Goal: Task Accomplishment & Management: Use online tool/utility

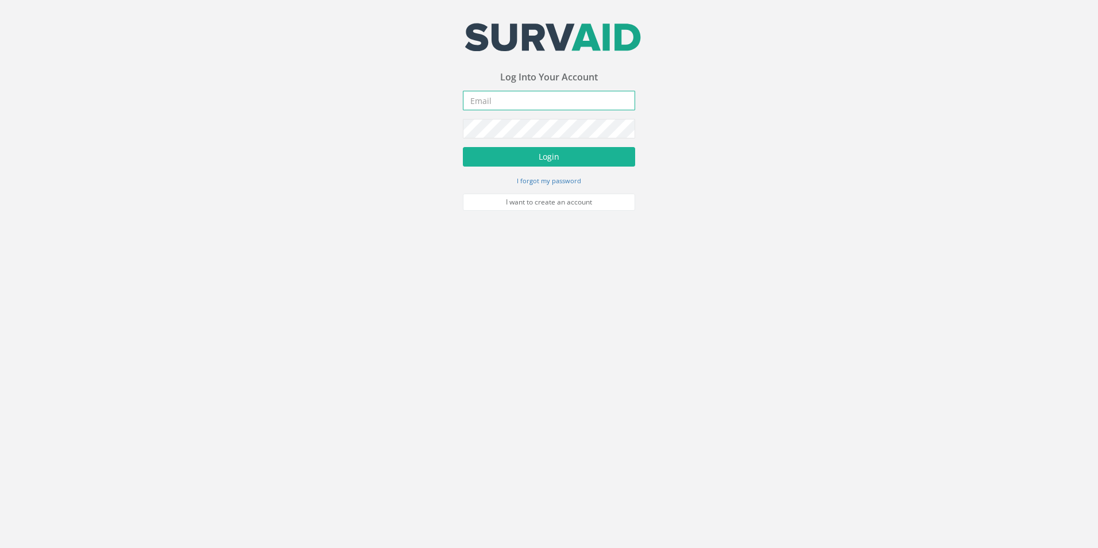
click at [503, 100] on input "email" at bounding box center [549, 101] width 172 height 20
type input "[PERSON_NAME][EMAIL_ADDRESS][PERSON_NAME][DOMAIN_NAME]"
click at [588, 152] on button "Login" at bounding box center [549, 157] width 172 height 20
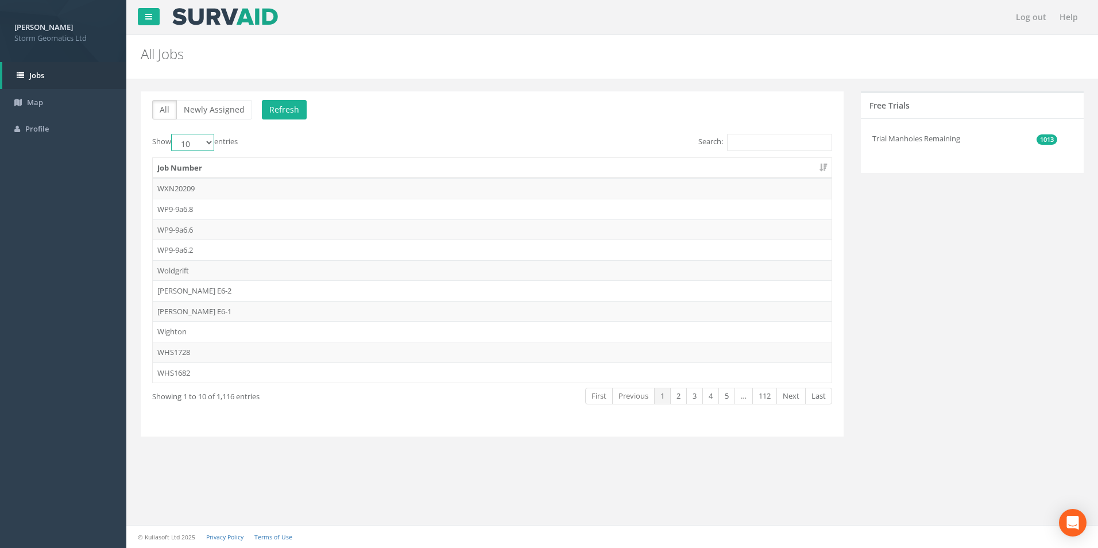
click at [203, 142] on select "10 25 50 100" at bounding box center [192, 142] width 43 height 17
select select "100"
click at [173, 134] on select "10 25 50 100" at bounding box center [192, 142] width 43 height 17
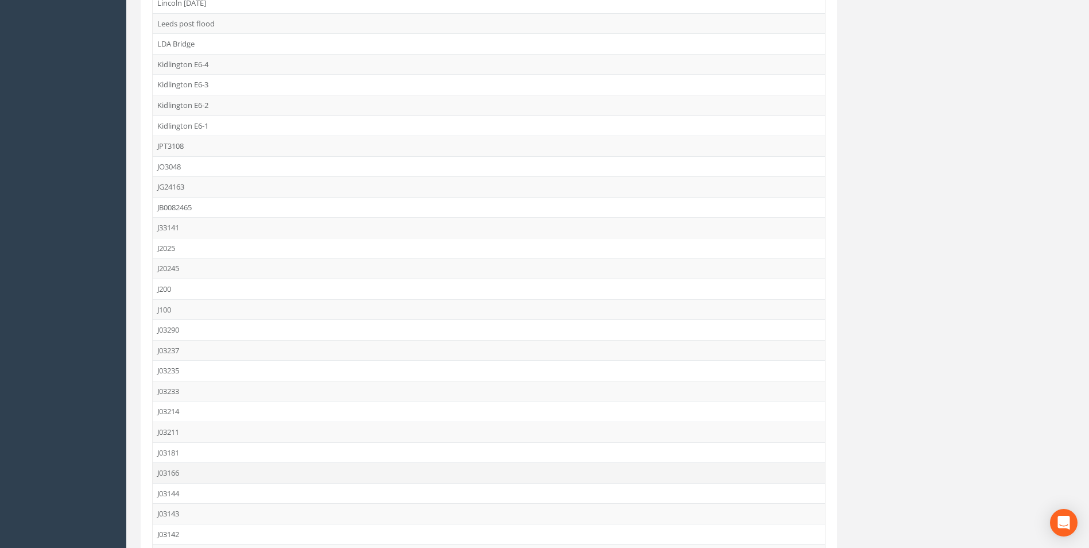
scroll to position [1764, 0]
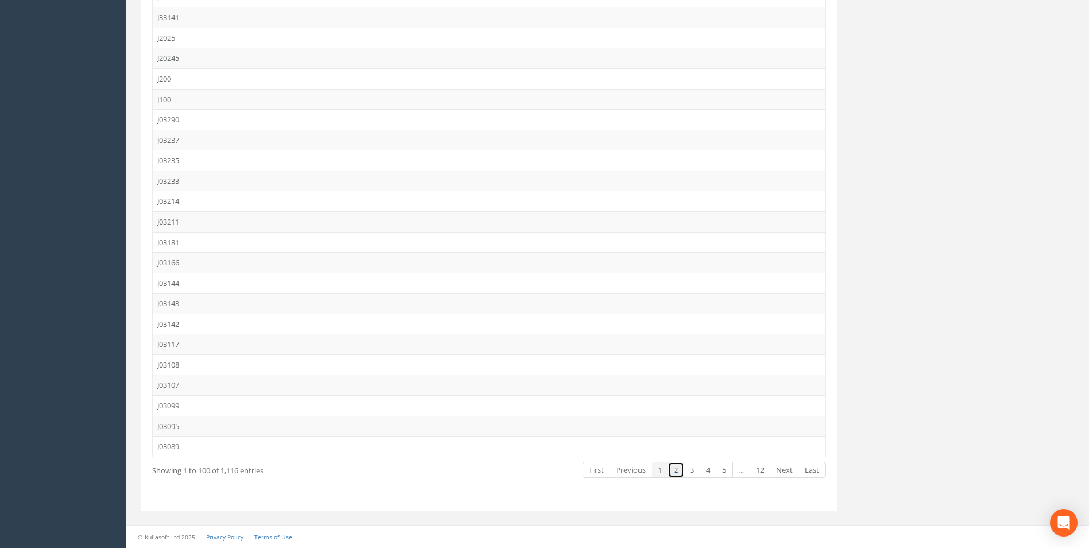
click at [671, 468] on link "2" at bounding box center [676, 470] width 17 height 17
click at [699, 466] on link "3" at bounding box center [692, 470] width 17 height 17
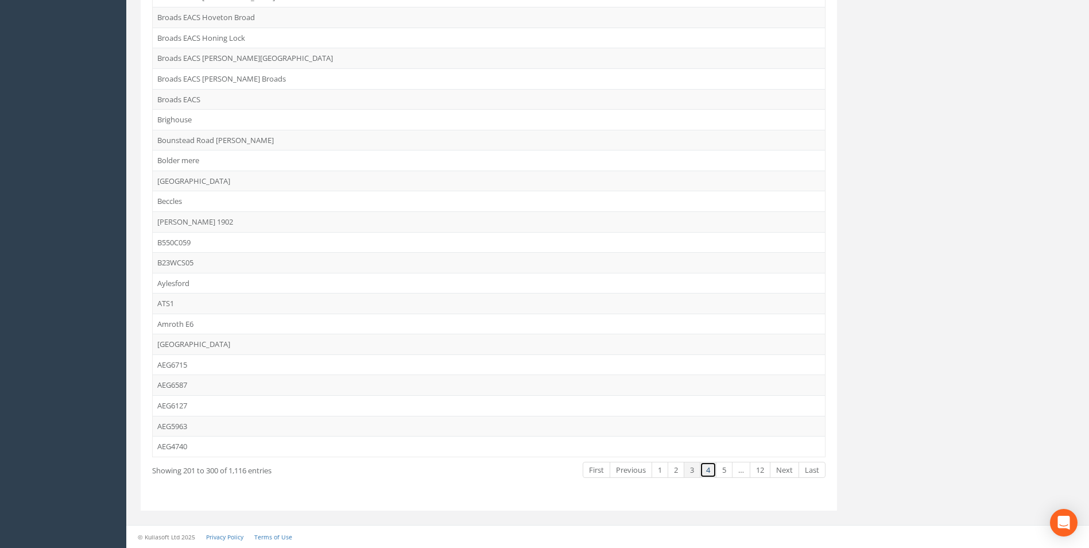
click at [707, 464] on link "4" at bounding box center [708, 470] width 17 height 17
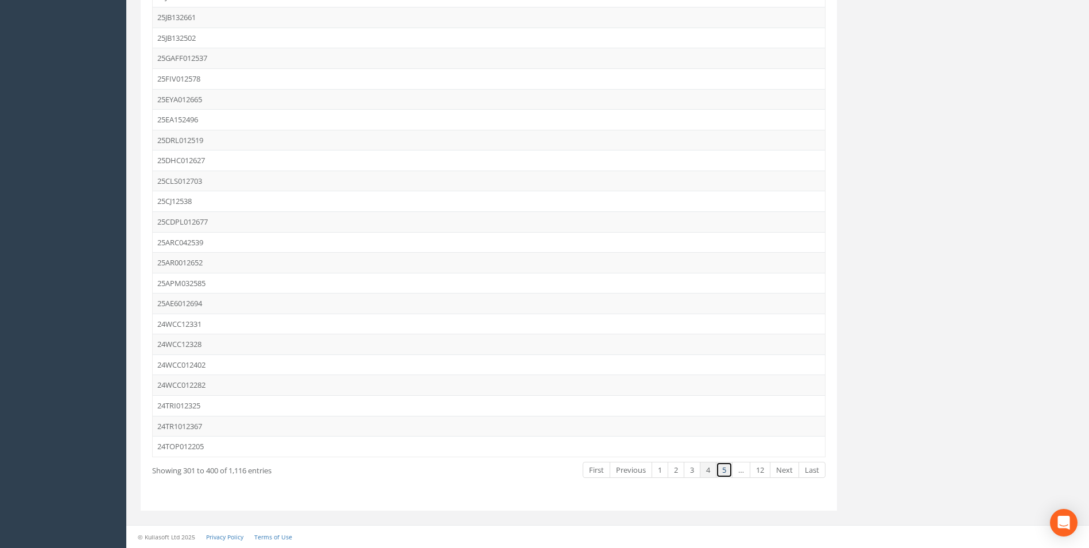
click at [721, 467] on link "5" at bounding box center [724, 470] width 17 height 17
click at [688, 472] on link "4" at bounding box center [692, 470] width 17 height 17
click at [702, 468] on link "4" at bounding box center [708, 470] width 17 height 17
click at [202, 299] on td "25AE6012694" at bounding box center [489, 303] width 672 height 21
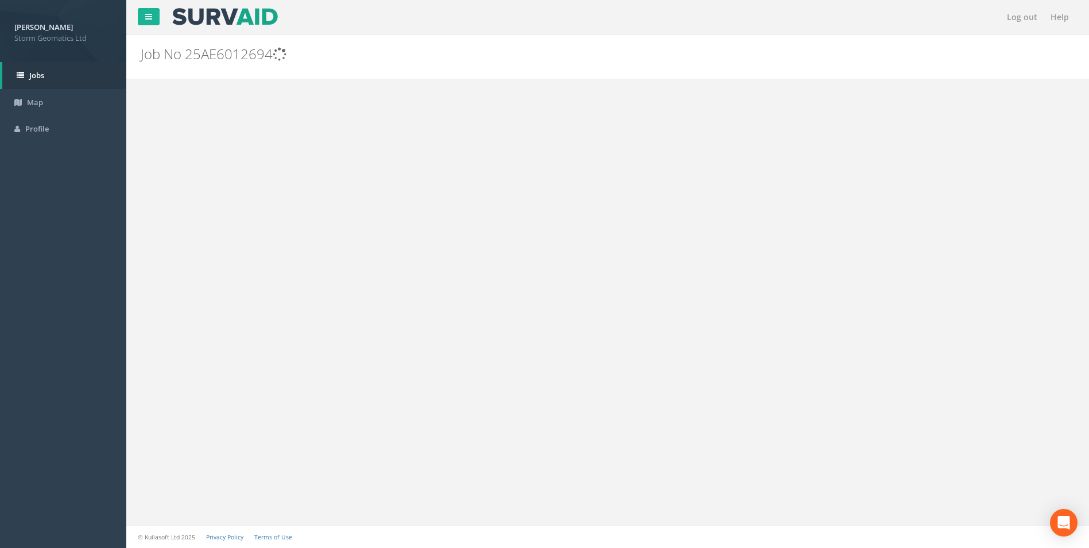
scroll to position [0, 0]
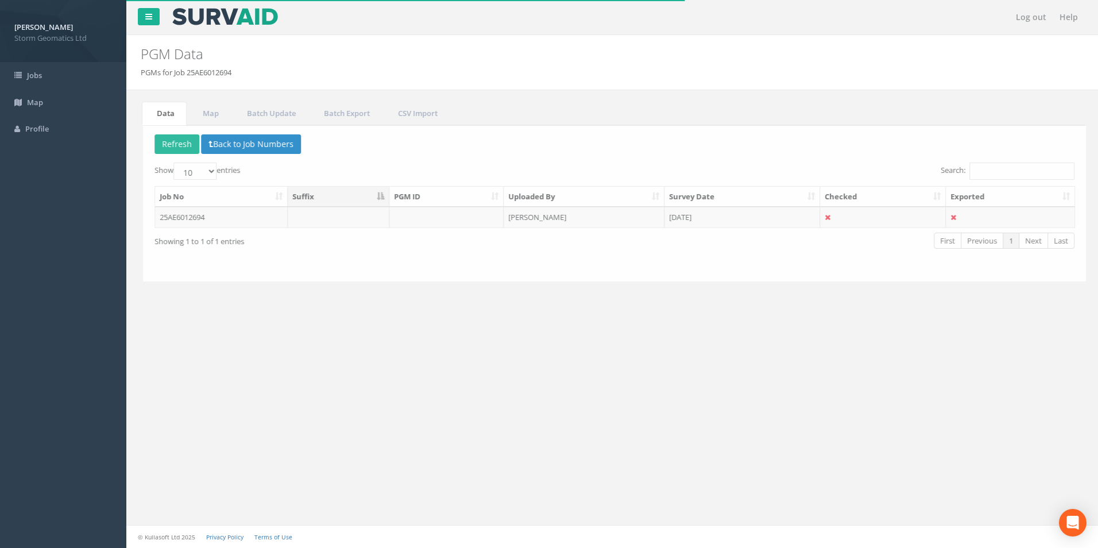
click at [580, 278] on div "Delete Refresh Back to Job Numbers Show 10 25 50 100 entries Search: Job No Suf…" at bounding box center [612, 203] width 943 height 156
click at [562, 224] on td "[PERSON_NAME]" at bounding box center [581, 217] width 161 height 21
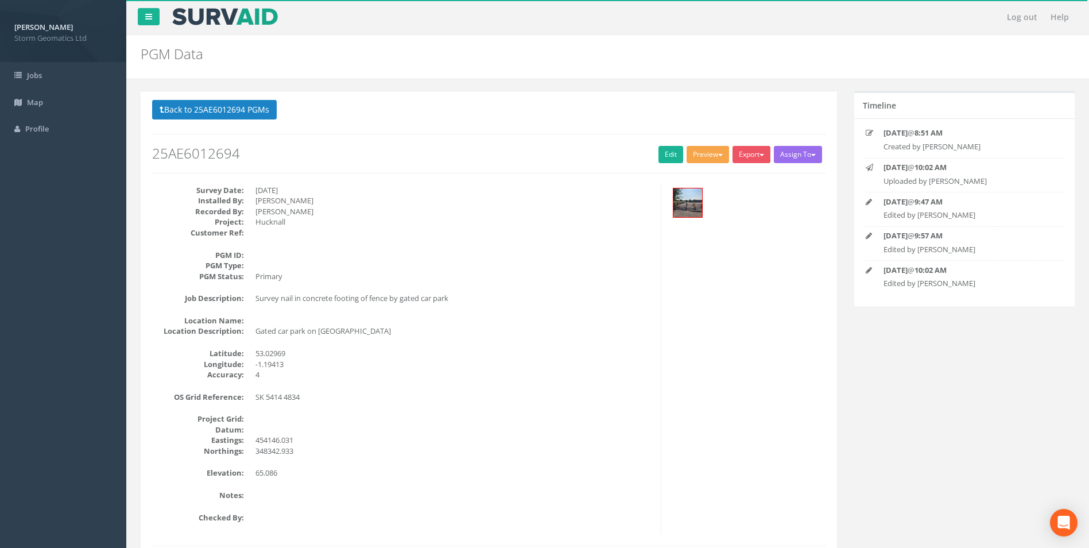
click at [694, 150] on button "Preview" at bounding box center [708, 154] width 42 height 17
click at [684, 288] on link "Env Agency E6" at bounding box center [685, 287] width 90 height 18
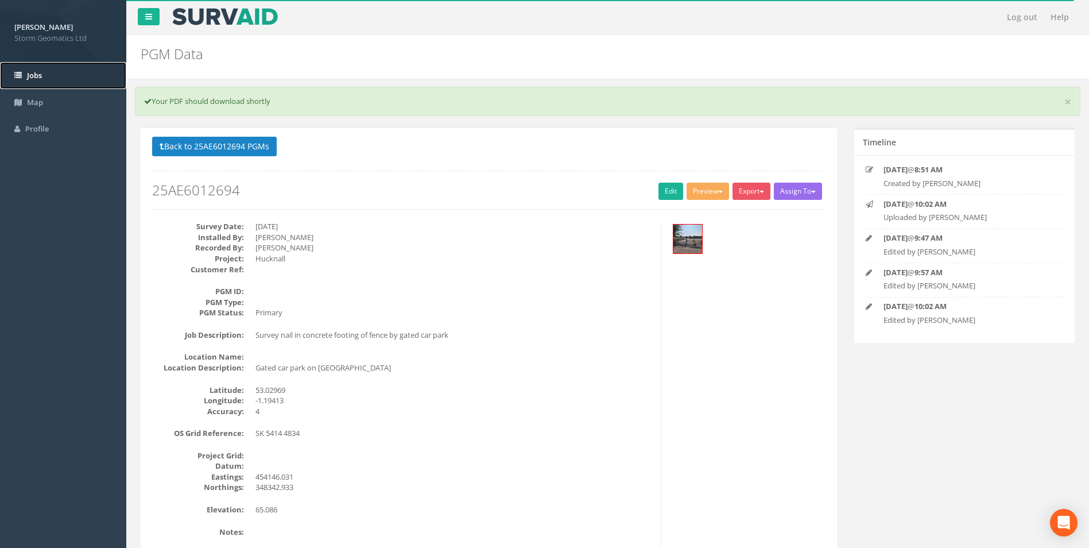
click at [53, 68] on link "Jobs" at bounding box center [63, 75] width 126 height 27
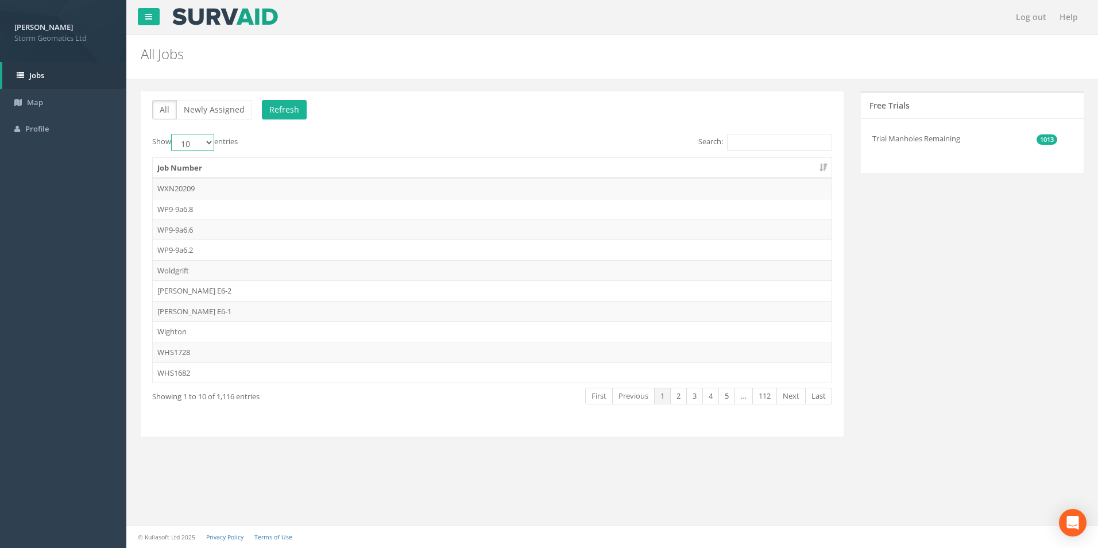
drag, startPoint x: 201, startPoint y: 137, endPoint x: 212, endPoint y: 142, distance: 12.1
click at [201, 137] on select "10 25 50 100" at bounding box center [192, 142] width 43 height 17
select select "100"
click at [173, 134] on select "10 25 50 100" at bounding box center [192, 142] width 43 height 17
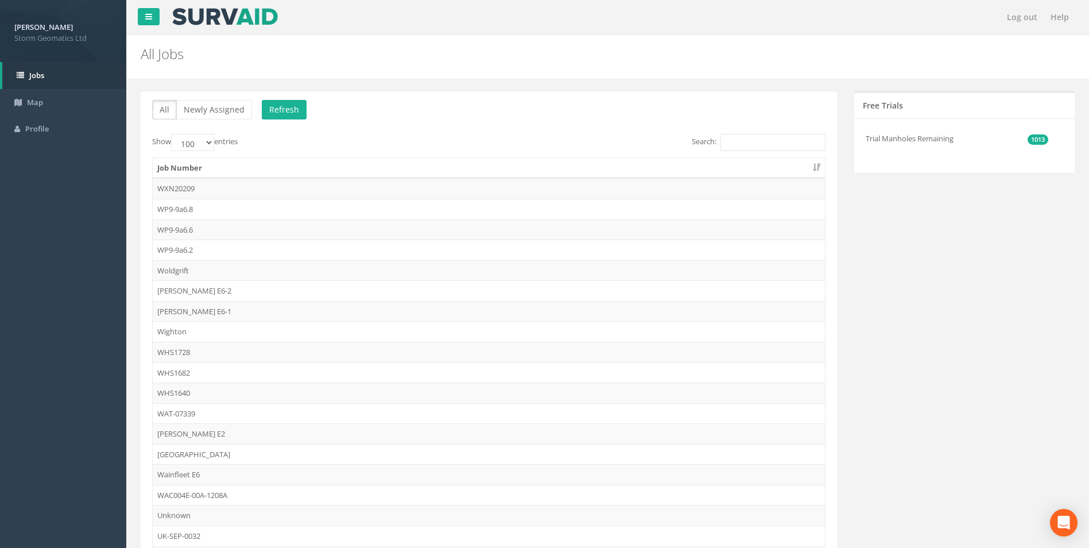
click at [711, 134] on label "Search:" at bounding box center [759, 142] width 134 height 17
click at [721, 134] on input "Search:" at bounding box center [773, 142] width 105 height 17
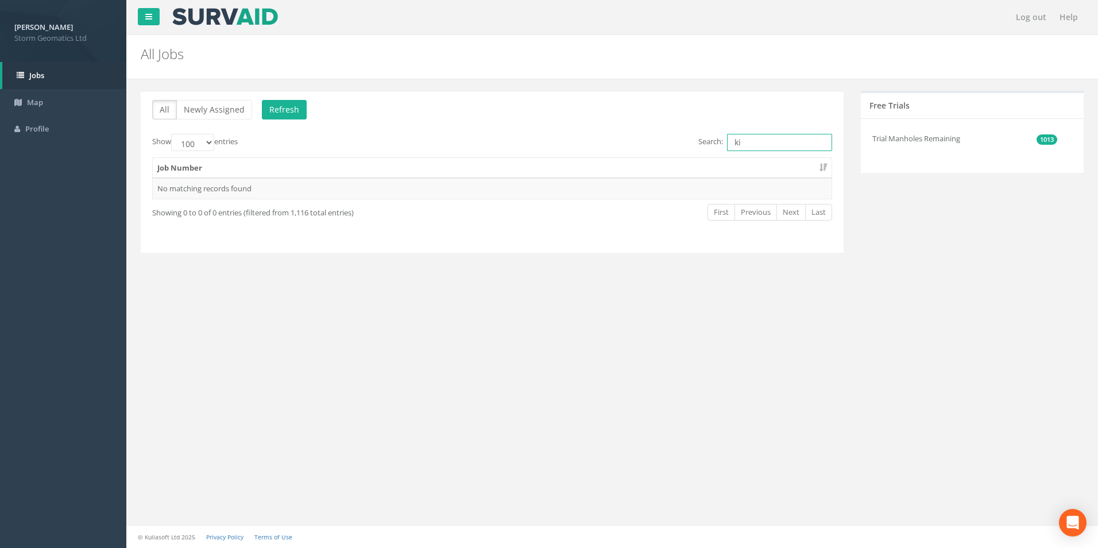
type input "k"
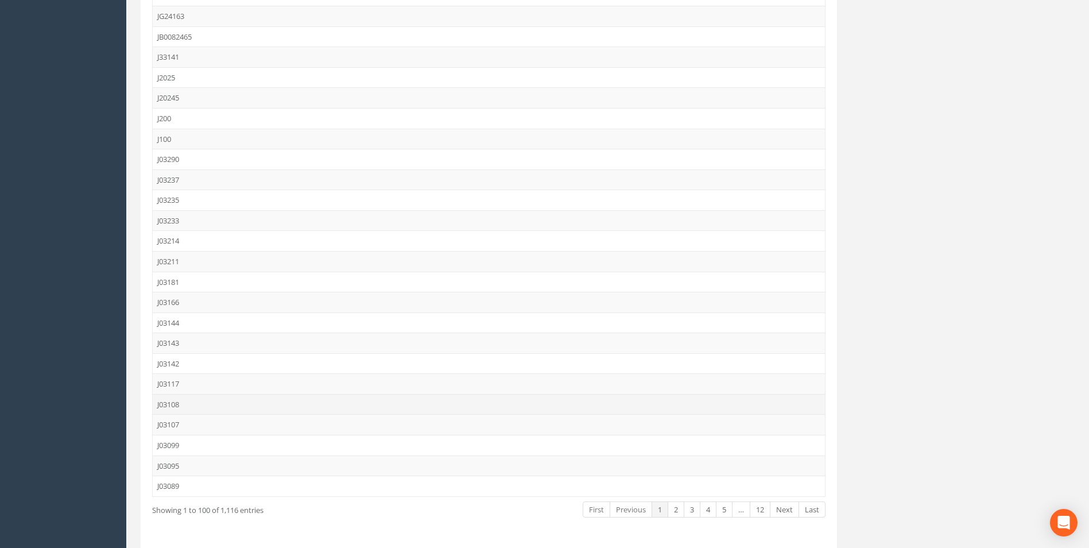
scroll to position [1764, 0]
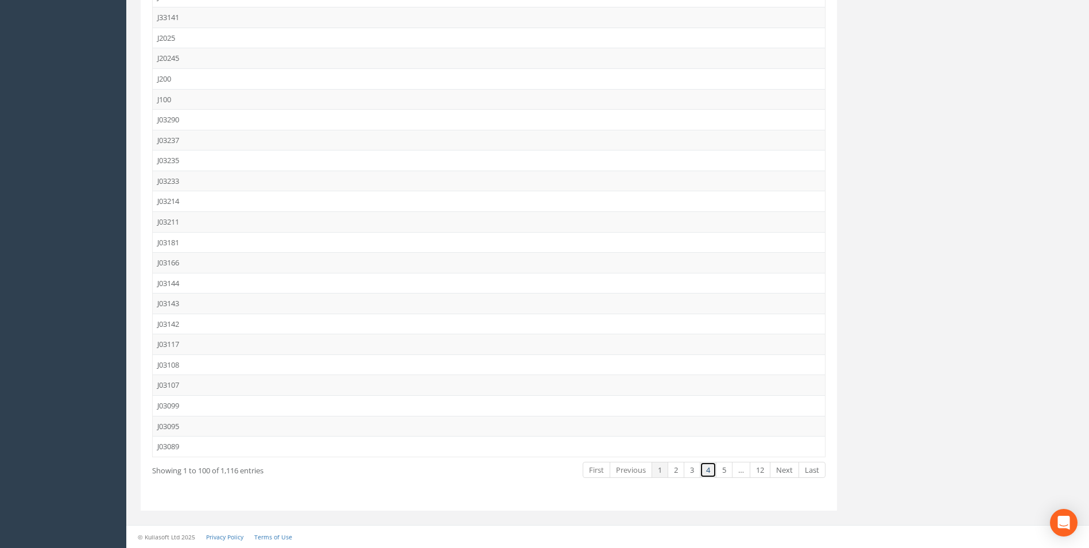
click at [706, 463] on link "4" at bounding box center [708, 470] width 17 height 17
click at [191, 238] on td "25ARC042539" at bounding box center [489, 242] width 672 height 21
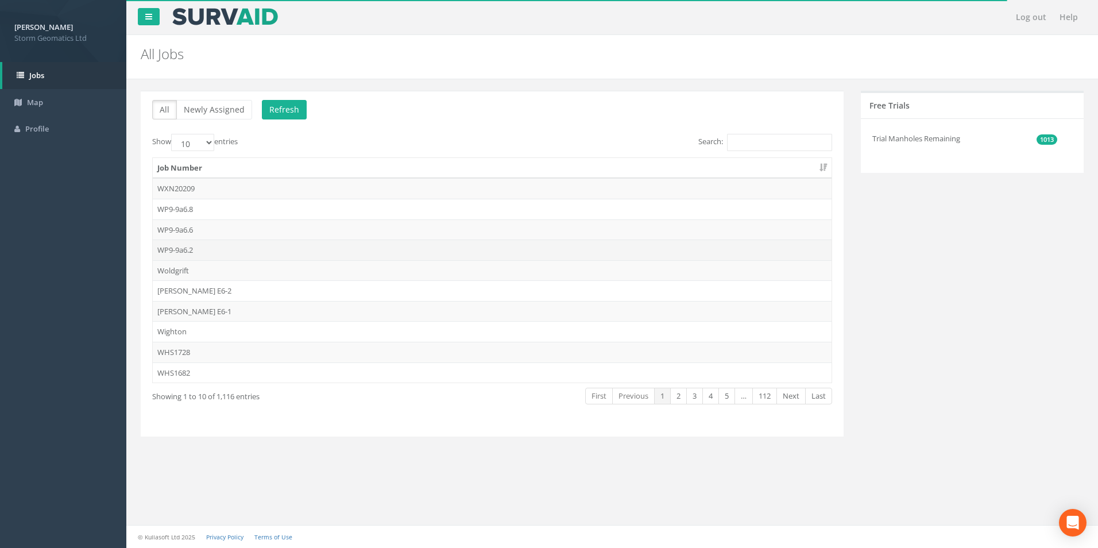
click at [186, 249] on td "WP9-9a6.2" at bounding box center [492, 249] width 679 height 21
click at [264, 187] on td "WXN20209" at bounding box center [492, 188] width 679 height 21
